Goal: Navigation & Orientation: Go to known website

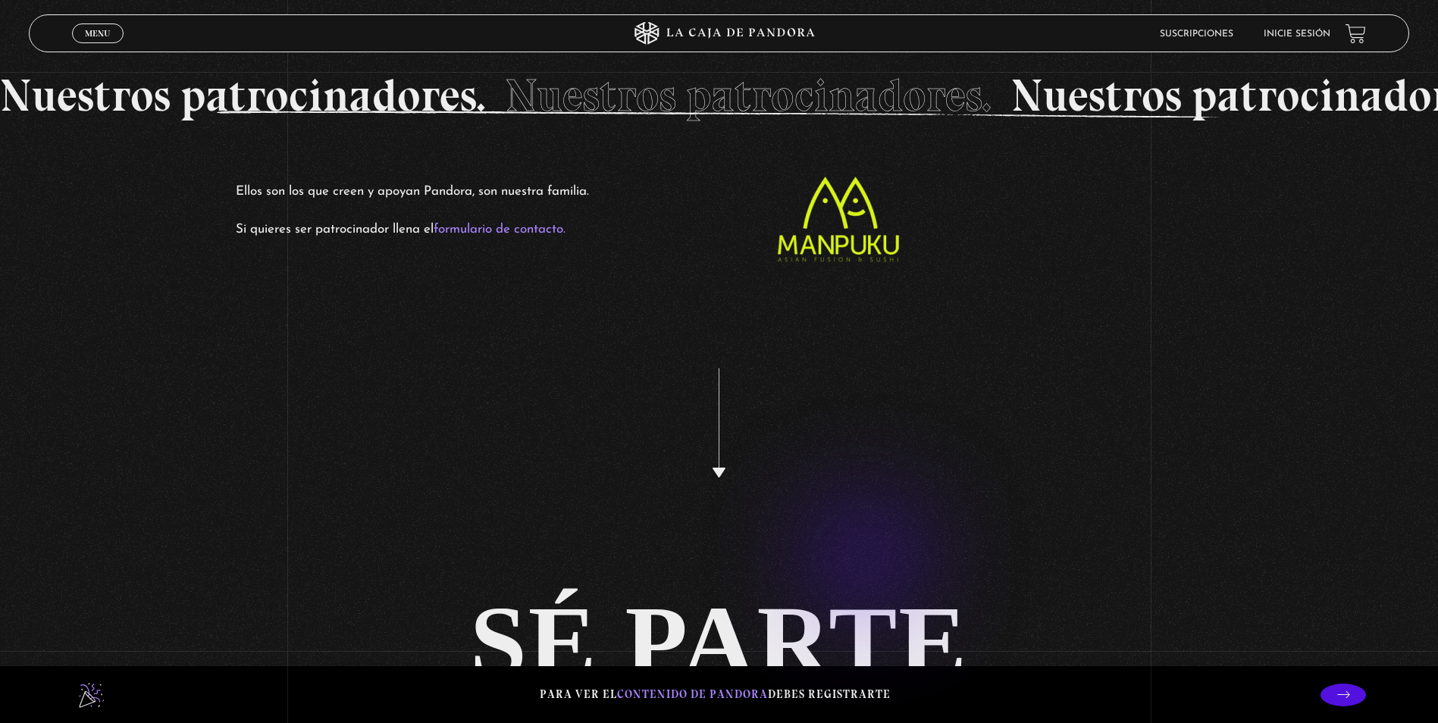
scroll to position [3792, 0]
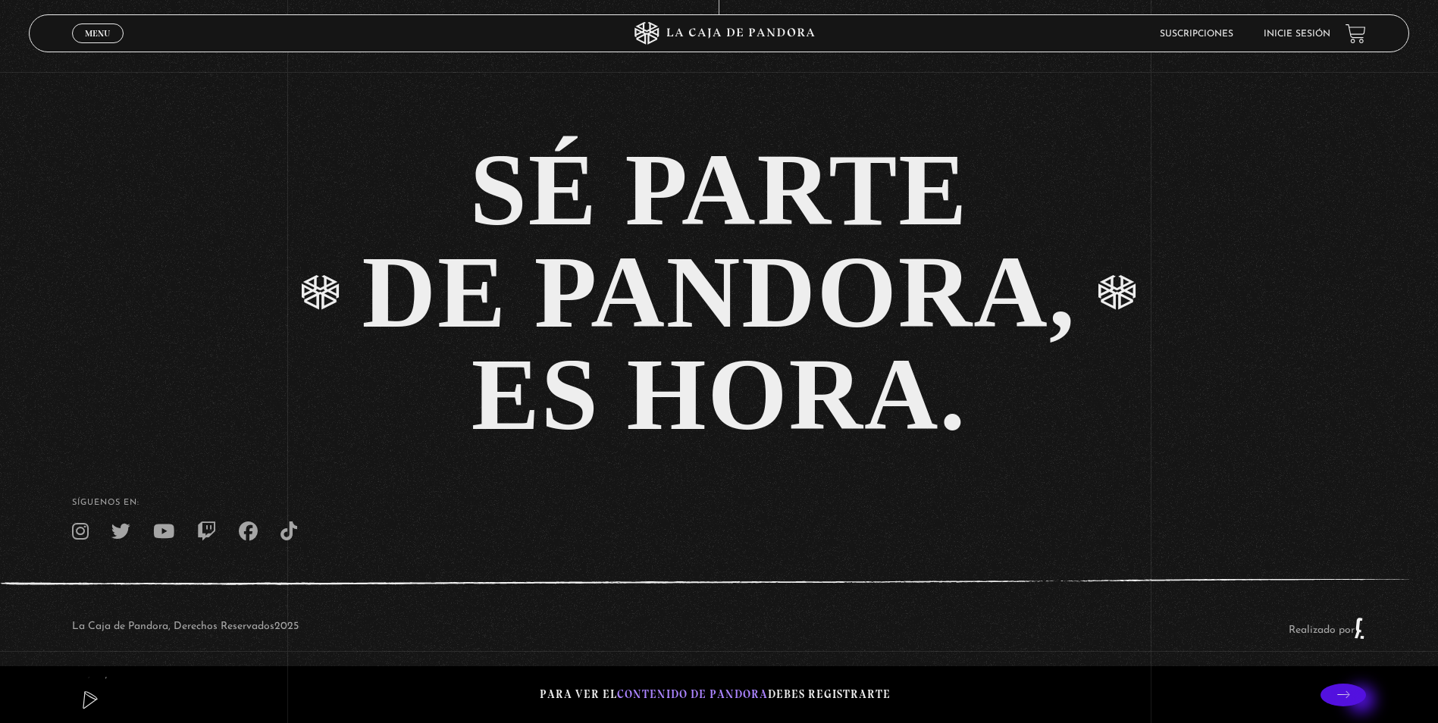
click at [1350, 699] on icon at bounding box center [1343, 694] width 13 height 13
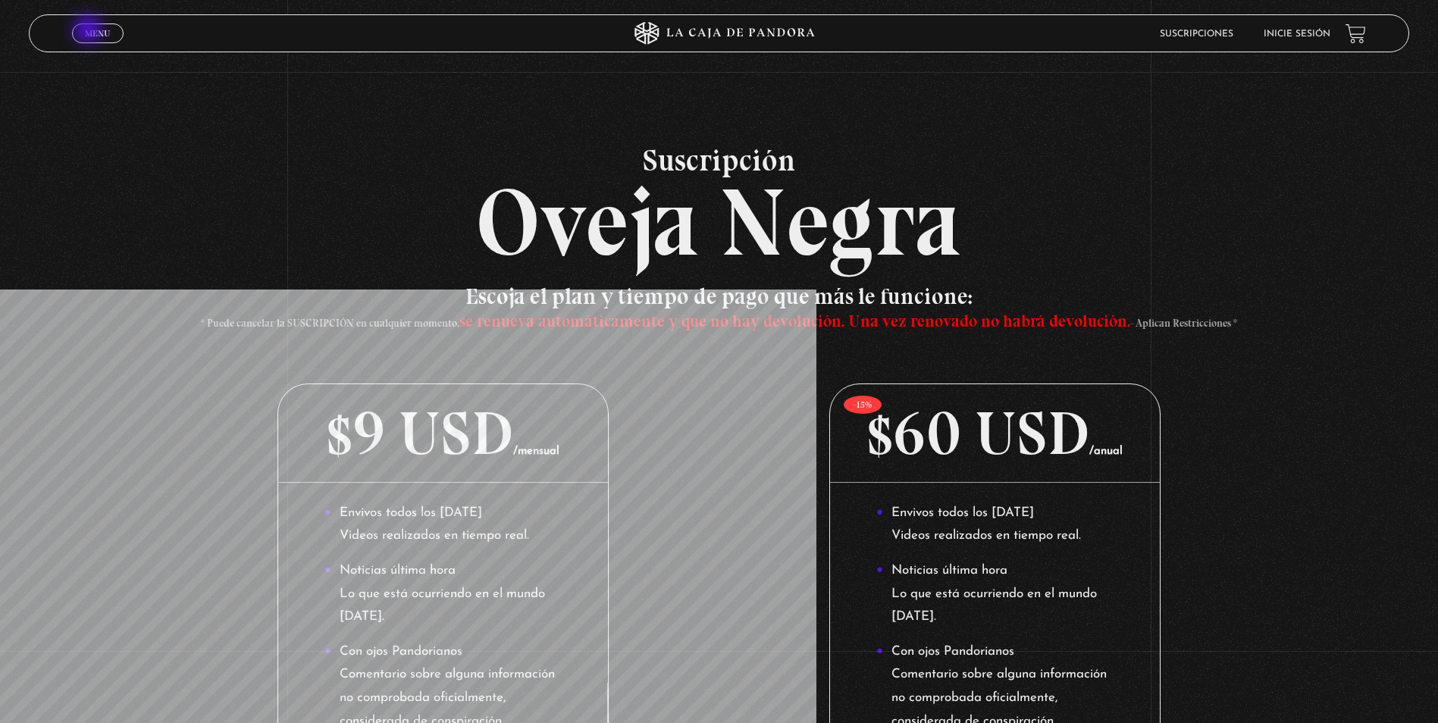
click at [91, 30] on span "Menu" at bounding box center [97, 33] width 25 height 9
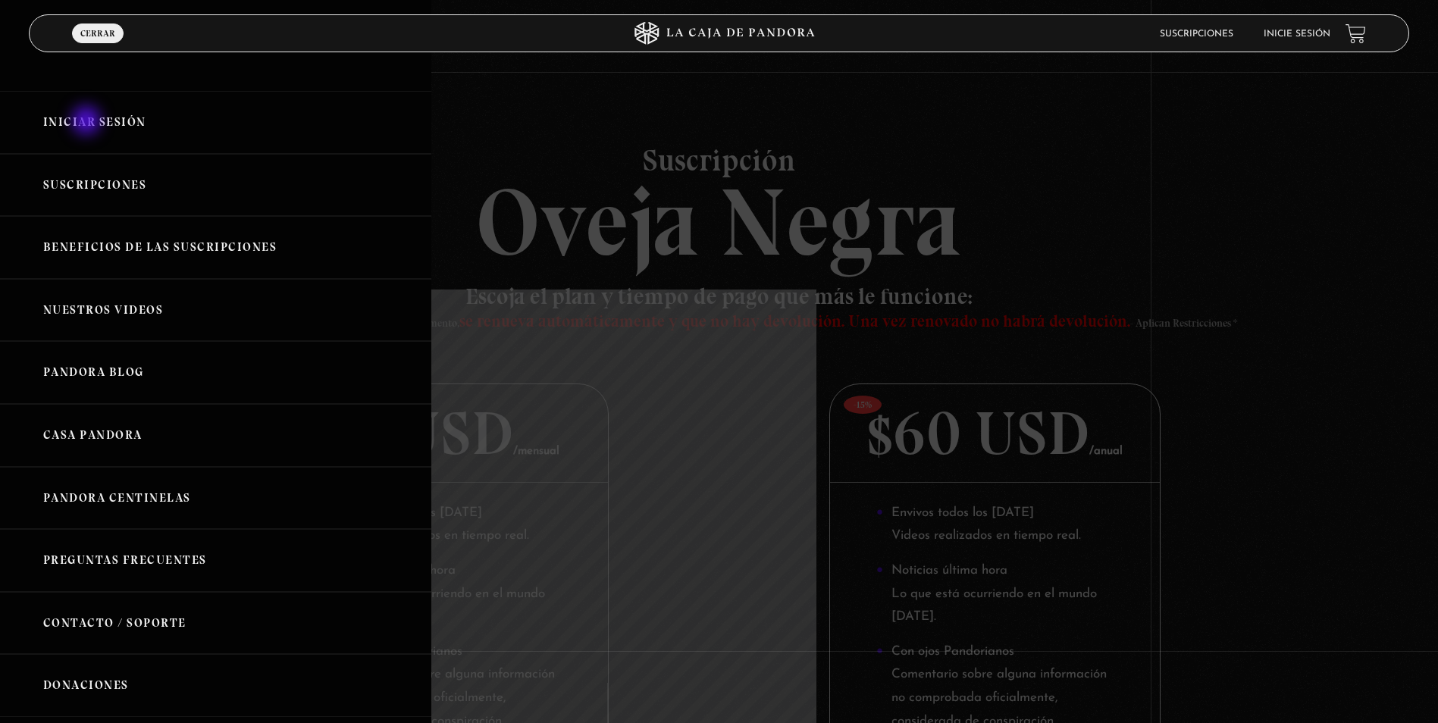
click at [88, 122] on link "Iniciar Sesión" at bounding box center [215, 122] width 431 height 63
